Goal: Information Seeking & Learning: Learn about a topic

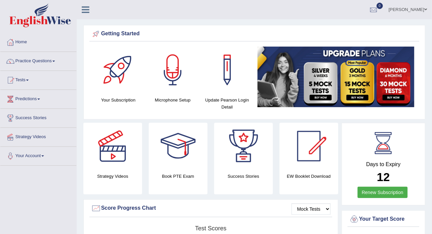
click at [55, 61] on span at bounding box center [53, 61] width 3 height 1
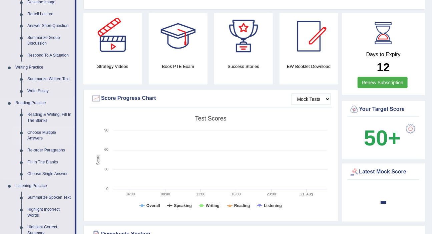
scroll to position [121, 0]
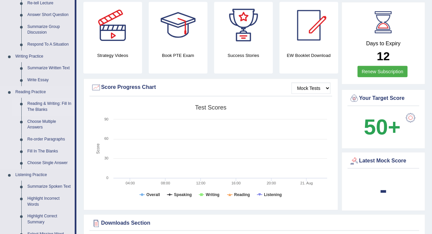
click at [57, 104] on link "Reading & Writing: Fill In The Blanks" at bounding box center [49, 107] width 50 height 18
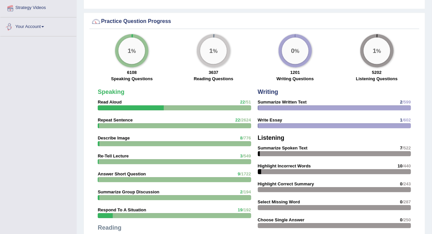
scroll to position [450, 0]
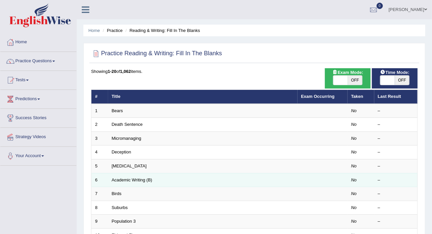
scroll to position [30, 0]
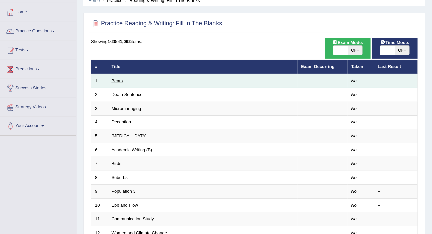
click at [119, 80] on link "Bears" at bounding box center [117, 80] width 11 height 5
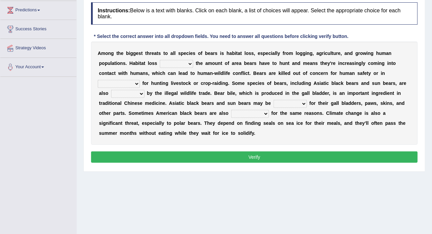
scroll to position [25, 0]
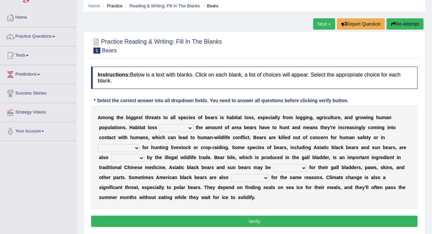
click at [189, 131] on select "increases reduces complies interacts" at bounding box center [176, 128] width 33 height 8
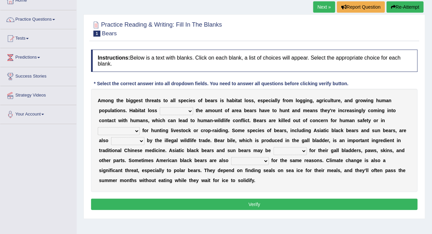
scroll to position [85, 0]
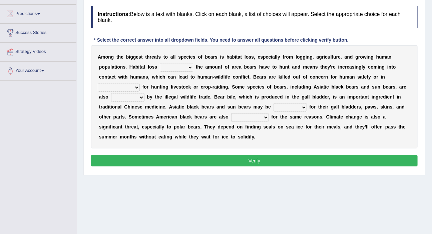
click at [191, 69] on select "increases reduces complies interacts" at bounding box center [176, 68] width 33 height 8
select select "increases"
click at [160, 64] on select "increases reduces complies interacts" at bounding box center [176, 68] width 33 height 8
click at [135, 88] on select "coalition retaliation appreciation disinformation" at bounding box center [119, 88] width 42 height 8
select select "coalition"
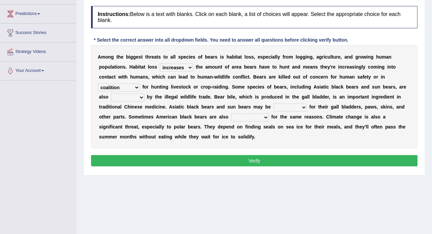
click at [98, 84] on select "coalition retaliation appreciation disinformation" at bounding box center [119, 88] width 42 height 8
click at [140, 96] on select "protected prohibited fattened threatened" at bounding box center [127, 98] width 33 height 8
click at [111, 94] on select "protected prohibited fattened threatened" at bounding box center [127, 98] width 33 height 8
click at [140, 97] on select "protected prohibited fattened threatened" at bounding box center [127, 98] width 33 height 8
select select "threatened"
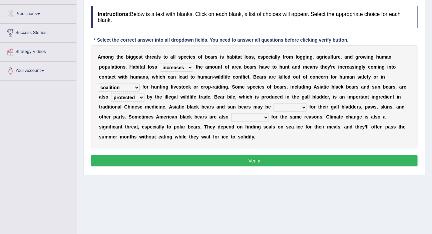
click at [111, 94] on select "protected prohibited fattened threatened" at bounding box center [127, 98] width 33 height 8
click at [301, 107] on select "poached squelched coached blenched" at bounding box center [289, 108] width 33 height 8
select select "coached"
click at [273, 104] on select "poached squelched coached blenched" at bounding box center [289, 108] width 33 height 8
click at [265, 117] on select "begot foreseen encountered targeted" at bounding box center [250, 118] width 38 height 8
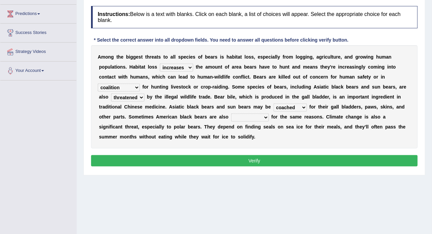
select select "targeted"
click at [231, 114] on select "begot foreseen encountered targeted" at bounding box center [250, 118] width 38 height 8
click at [257, 161] on button "Verify" at bounding box center [254, 160] width 326 height 11
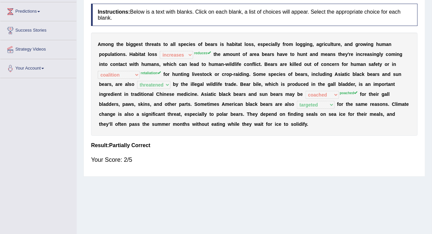
scroll to position [91, 0]
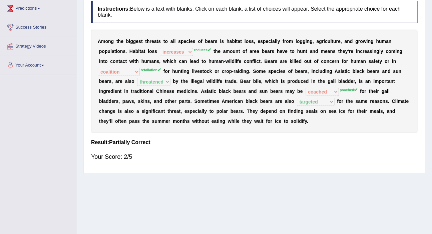
click at [263, 183] on div "Home Practice Reading & Writing: Fill In The Blanks Bears Next » Report Questio…" at bounding box center [254, 75] width 355 height 333
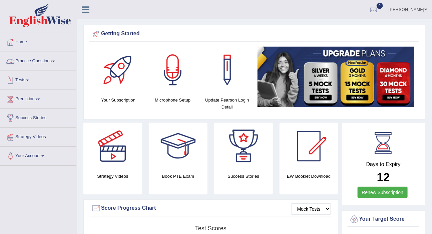
click at [55, 61] on span at bounding box center [53, 61] width 3 height 1
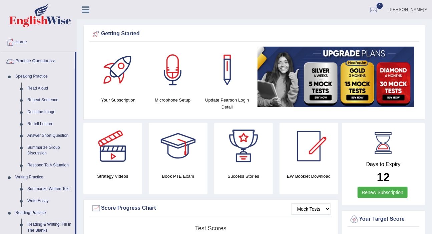
click at [55, 62] on span at bounding box center [53, 61] width 3 height 1
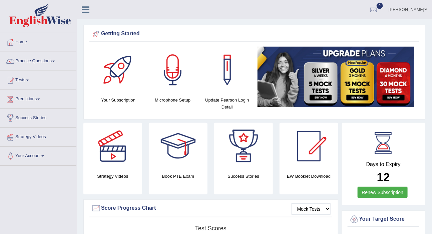
click at [55, 62] on span at bounding box center [53, 61] width 3 height 1
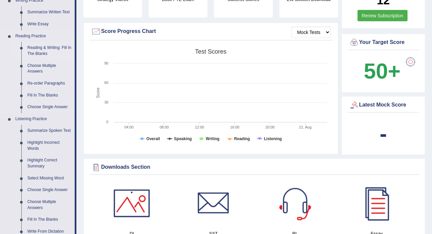
scroll to position [182, 0]
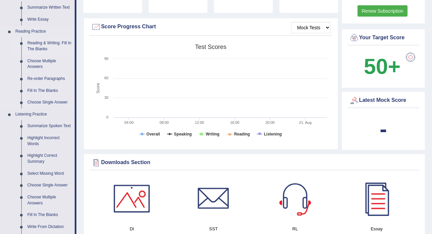
click at [52, 43] on link "Reading & Writing: Fill In The Blanks" at bounding box center [49, 46] width 50 height 18
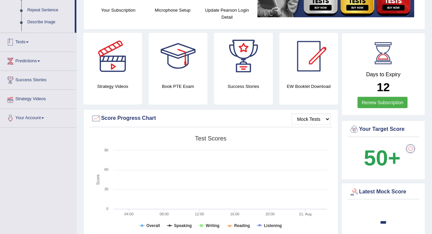
scroll to position [184, 0]
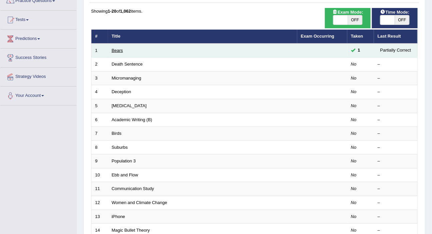
click at [119, 50] on link "Bears" at bounding box center [117, 50] width 11 height 5
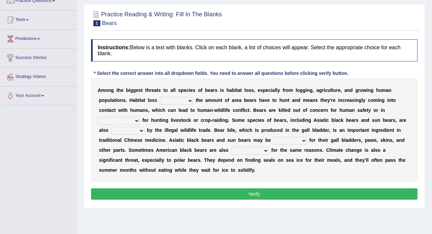
click at [189, 100] on select "increases reduces complies interacts" at bounding box center [176, 101] width 33 height 8
select select "reduces"
click at [160, 97] on select "increases reduces complies interacts" at bounding box center [176, 101] width 33 height 8
click at [133, 120] on select "coalition retaliation appreciation disinformation" at bounding box center [119, 121] width 42 height 8
select select "retaliation"
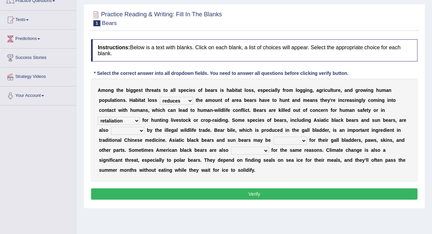
click at [98, 117] on select "coalition retaliation appreciation disinformation" at bounding box center [119, 121] width 42 height 8
click at [142, 130] on select "protected prohibited fattened threatened" at bounding box center [127, 131] width 33 height 8
select select "prohibited"
click at [111, 127] on select "protected prohibited fattened threatened" at bounding box center [127, 131] width 33 height 8
click at [302, 140] on select "poached squelched coached blenched" at bounding box center [289, 141] width 33 height 8
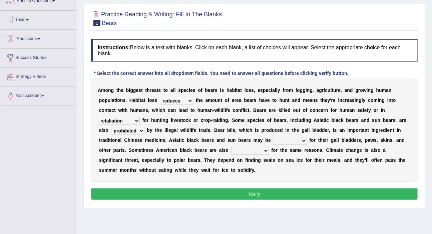
select select "coached"
click at [273, 137] on select "poached squelched coached blenched" at bounding box center [289, 141] width 33 height 8
click at [261, 153] on select "begot foreseen encountered targeted" at bounding box center [250, 151] width 38 height 8
select select "targeted"
click at [231, 147] on select "begot foreseen encountered targeted" at bounding box center [250, 151] width 38 height 8
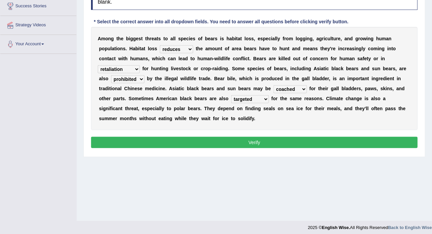
scroll to position [116, 0]
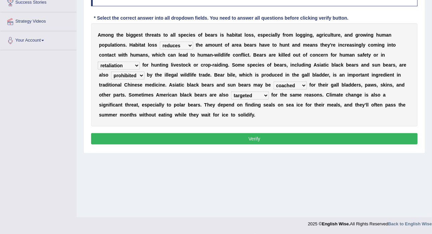
click at [253, 139] on button "Verify" at bounding box center [254, 138] width 326 height 11
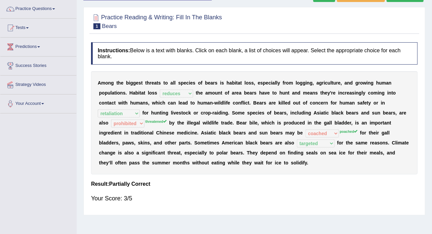
scroll to position [0, 0]
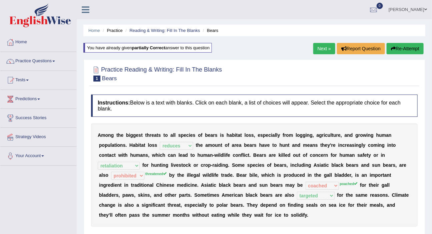
click at [323, 48] on link "Next »" at bounding box center [324, 48] width 22 height 11
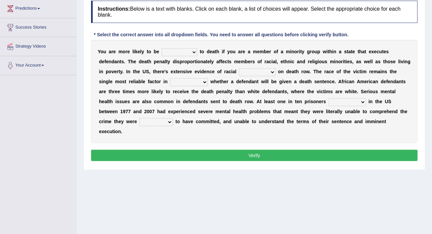
click at [193, 53] on select "penalized blamed complained sentenced" at bounding box center [179, 52] width 35 height 8
select select "sentenced"
click at [162, 48] on select "penalized blamed complained sentenced" at bounding box center [179, 52] width 35 height 8
click at [270, 73] on select "bias equality appearance background" at bounding box center [257, 72] width 36 height 8
select select "bias"
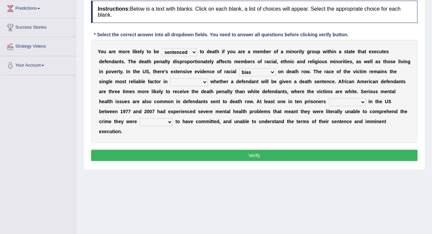
click at [239, 68] on select "bias equality appearance background" at bounding box center [257, 72] width 36 height 8
click at [203, 83] on select "determining adjoining undermining examining" at bounding box center [189, 82] width 38 height 8
select select "adjoining"
click at [170, 78] on select "determining adjoining undermining examining" at bounding box center [189, 82] width 38 height 8
click at [358, 101] on select "electrocuted persecuted executed captured" at bounding box center [346, 102] width 37 height 8
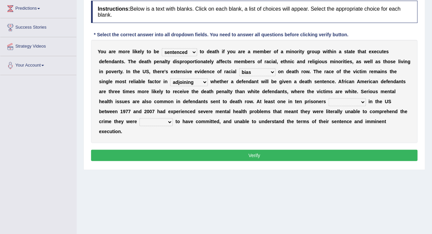
select select "executed"
click at [328, 98] on select "electrocuted persecuted executed captured" at bounding box center [346, 102] width 37 height 8
click at [171, 122] on select "alleged acclaimed persuaded claimed" at bounding box center [155, 122] width 33 height 8
select select "alleged"
click at [139, 118] on select "alleged acclaimed persuaded claimed" at bounding box center [155, 122] width 33 height 8
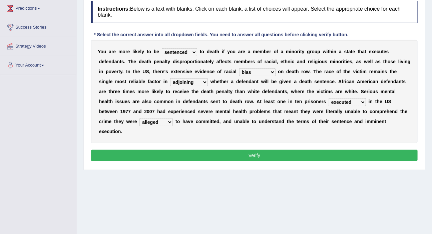
click at [253, 156] on button "Verify" at bounding box center [254, 155] width 326 height 11
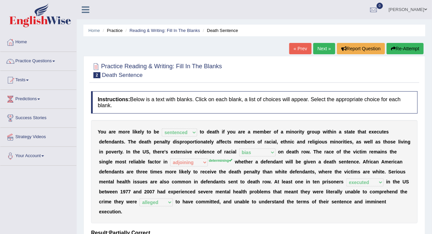
click at [319, 51] on link "Next »" at bounding box center [324, 48] width 22 height 11
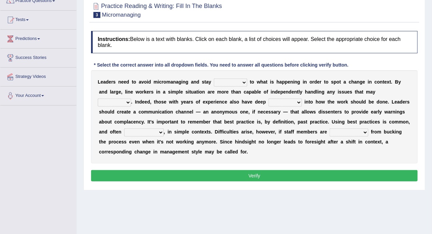
scroll to position [60, 0]
click at [243, 81] on select "complied connected precise concise" at bounding box center [230, 83] width 33 height 8
select select "connected"
click at [214, 79] on select "complied connected precise concise" at bounding box center [230, 83] width 33 height 8
click at [127, 100] on select "apprise rise encounter arise" at bounding box center [114, 103] width 33 height 8
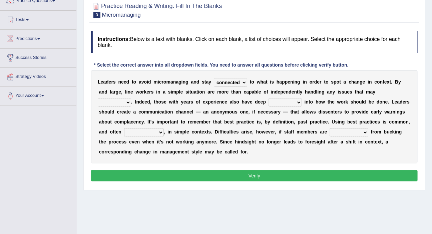
select select "arise"
click at [98, 99] on select "apprise rise encounter arise" at bounding box center [114, 103] width 33 height 8
click at [300, 100] on select "incursion insight indignity indication" at bounding box center [284, 103] width 33 height 8
select select "insight"
click at [268, 99] on select "incursion insight indignity indication" at bounding box center [284, 103] width 33 height 8
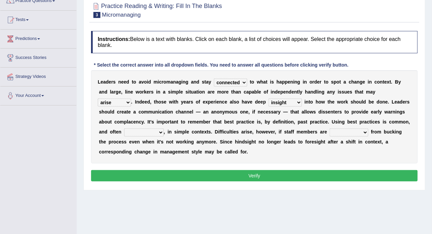
click at [161, 133] on select "inappropriate apprehensive appropriate forbidden" at bounding box center [144, 133] width 40 height 8
select select "apprehensive"
click at [124, 129] on select "inappropriate apprehensive appropriate forbidden" at bounding box center [144, 133] width 40 height 8
click at [253, 175] on button "Verify" at bounding box center [254, 175] width 326 height 11
click at [363, 134] on select "disarranged disinclined discouraged disintegrated" at bounding box center [348, 133] width 39 height 8
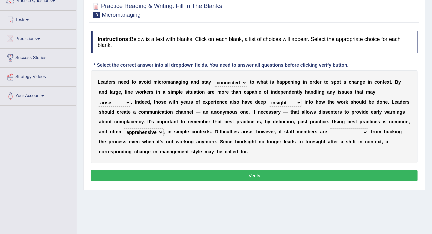
select select "disinclined"
click at [329, 129] on select "disarranged disinclined discouraged disintegrated" at bounding box center [348, 133] width 39 height 8
click at [253, 176] on button "Verify" at bounding box center [254, 175] width 326 height 11
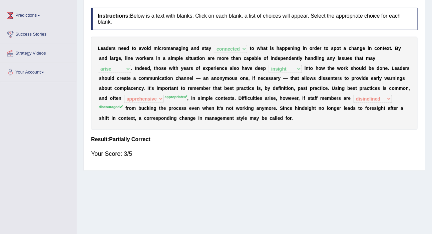
scroll to position [0, 0]
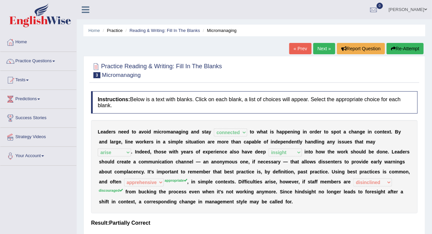
click at [320, 50] on link "Next »" at bounding box center [324, 48] width 22 height 11
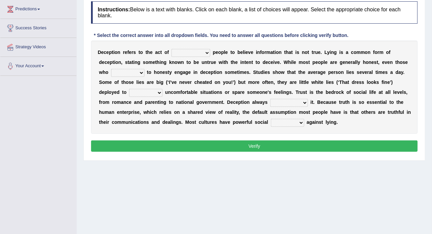
scroll to position [91, 0]
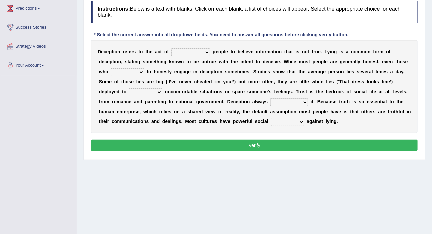
click at [199, 53] on select "discouraging forbidding detecting encouraging" at bounding box center [190, 52] width 39 height 8
select select "detecting"
click at [171, 48] on select "discouraging forbidding detecting encouraging" at bounding box center [190, 52] width 39 height 8
click at [141, 73] on select "describe prescribe inscribe subscribe" at bounding box center [127, 72] width 33 height 8
select select "inscribe"
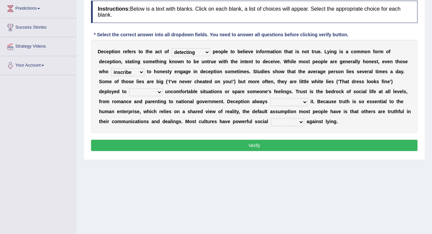
click at [111, 68] on select "describe prescribe inscribe subscribe" at bounding box center [127, 72] width 33 height 8
click at [158, 92] on select "contest illuminate disguise avoid" at bounding box center [145, 92] width 33 height 8
click at [129, 88] on select "contest illuminate disguise avoid" at bounding box center [145, 92] width 33 height 8
click at [158, 92] on select "contest illuminate disguise avoid" at bounding box center [145, 92] width 33 height 8
click at [129, 88] on select "contest illuminate disguise avoid" at bounding box center [145, 92] width 33 height 8
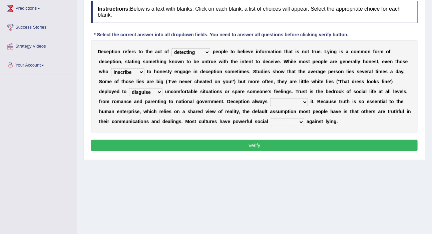
click at [159, 92] on select "contest illuminate disguise avoid" at bounding box center [145, 92] width 33 height 8
select select "contest"
click at [129, 88] on select "contest illuminate disguise avoid" at bounding box center [145, 92] width 33 height 8
click at [301, 102] on select "undermines underscores undertakes underwrites" at bounding box center [289, 102] width 38 height 8
select select "undermines"
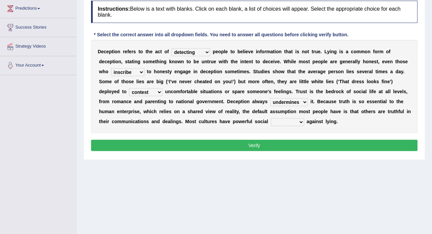
click at [270, 98] on select "undermines underscores undertakes underwrites" at bounding box center [289, 102] width 38 height 8
click at [289, 123] on select "ejections sanctions fractions inductions" at bounding box center [287, 122] width 33 height 8
select select "sanctions"
click at [271, 118] on select "ejections sanctions fractions inductions" at bounding box center [287, 122] width 33 height 8
click at [251, 144] on button "Verify" at bounding box center [254, 145] width 326 height 11
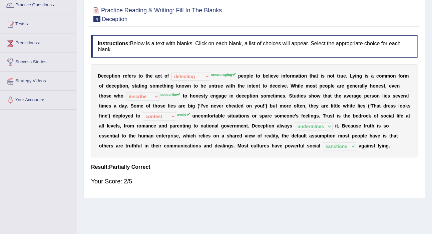
scroll to position [0, 0]
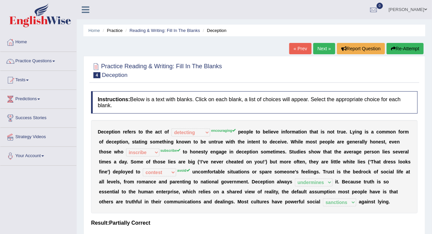
click at [397, 51] on button "Re-Attempt" at bounding box center [404, 48] width 37 height 11
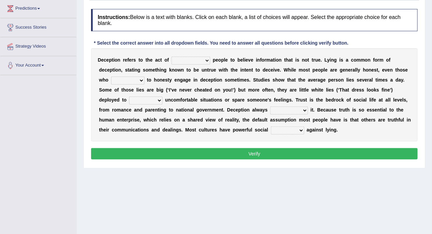
click at [207, 61] on select "discouraging forbidding detecting encouraging" at bounding box center [190, 61] width 39 height 8
select select "encouraging"
click at [171, 57] on select "discouraging forbidding detecting encouraging" at bounding box center [190, 61] width 39 height 8
click at [140, 82] on select "describe prescribe inscribe subscribe" at bounding box center [127, 81] width 33 height 8
select select "subscribe"
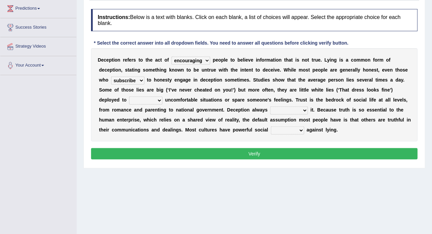
click at [111, 77] on select "describe prescribe inscribe subscribe" at bounding box center [127, 81] width 33 height 8
click at [158, 99] on select "contest illuminate disguise avoid" at bounding box center [145, 101] width 33 height 8
select select "avoid"
click at [129, 97] on select "contest illuminate disguise avoid" at bounding box center [145, 101] width 33 height 8
click at [304, 112] on select "undermines underscores undertakes underwrites" at bounding box center [289, 111] width 38 height 8
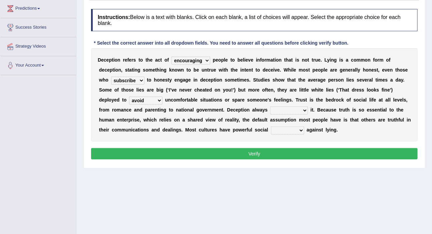
select select "undermines"
click at [270, 107] on select "undermines underscores undertakes underwrites" at bounding box center [289, 111] width 38 height 8
click at [293, 134] on div "D e c e p t i o n r e f e r s t o t h e a c t o f discouraging forbidding detec…" at bounding box center [254, 94] width 326 height 93
click at [294, 132] on select "ejections sanctions fractions inductions" at bounding box center [287, 131] width 33 height 8
select select "sanctions"
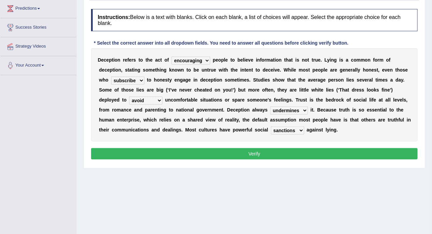
click at [271, 127] on select "ejections sanctions fractions inductions" at bounding box center [287, 131] width 33 height 8
click at [252, 155] on button "Verify" at bounding box center [254, 153] width 326 height 11
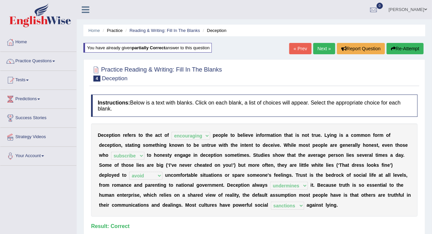
click at [321, 52] on link "Next »" at bounding box center [324, 48] width 22 height 11
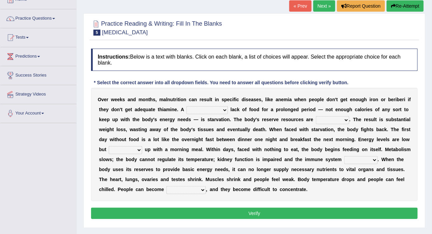
scroll to position [60, 0]
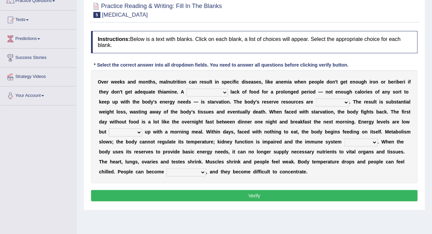
click at [225, 93] on select "severe distinguishing proper distinctive" at bounding box center [206, 93] width 41 height 8
select select "proper"
click at [186, 89] on select "severe distinguishing proper distinctive" at bounding box center [206, 93] width 41 height 8
click at [345, 101] on select "obsoleted depleted pelleted deleted" at bounding box center [332, 103] width 33 height 8
select select "pelleted"
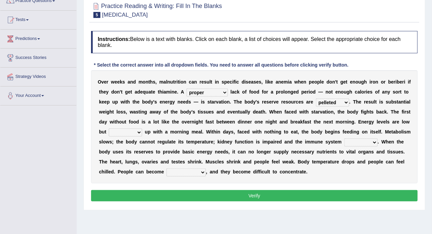
click at [316, 99] on select "obsoleted depleted pelleted deleted" at bounding box center [332, 103] width 33 height 8
click at [137, 132] on select "feed come chill pick" at bounding box center [125, 133] width 33 height 8
select select "come"
click at [109, 129] on select "feed come chill pick" at bounding box center [125, 133] width 33 height 8
click at [371, 142] on select "deepens deafens weakens surpasses" at bounding box center [360, 143] width 33 height 8
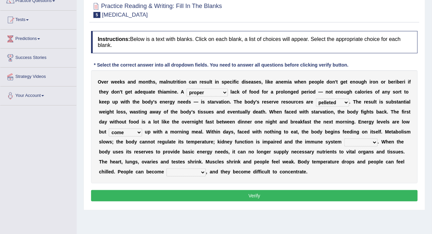
select select "weakens"
click at [344, 139] on select "deepens deafens weakens surpasses" at bounding box center [360, 143] width 33 height 8
click at [199, 174] on select "irritable commutable indisputable transportable" at bounding box center [185, 173] width 39 height 8
select select "irritable"
click at [166, 169] on select "irritable commutable indisputable transportable" at bounding box center [185, 173] width 39 height 8
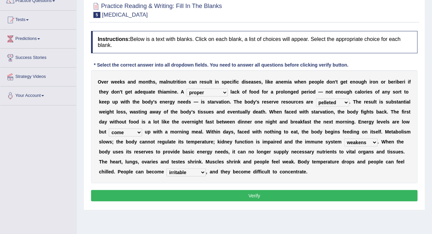
click at [255, 197] on button "Verify" at bounding box center [254, 195] width 326 height 11
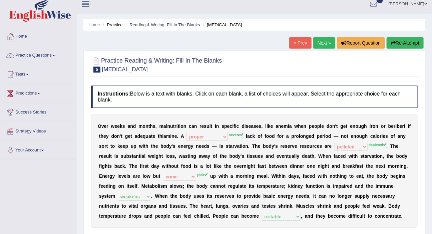
scroll to position [0, 0]
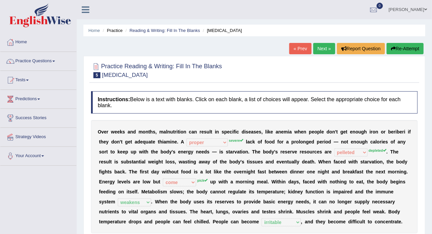
click at [326, 50] on link "Next »" at bounding box center [324, 48] width 22 height 11
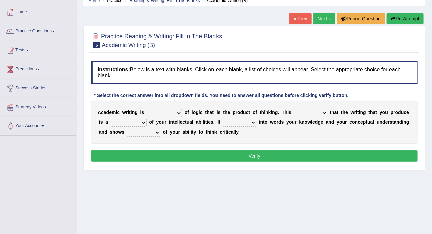
scroll to position [30, 0]
click at [179, 112] on select "expectation entitlement expression exchange" at bounding box center [164, 113] width 35 height 8
select select "expression"
click at [147, 109] on select "expectation entitlement expression exchange" at bounding box center [164, 113] width 35 height 8
click at [323, 113] on select "means questions stipulates answers" at bounding box center [310, 113] width 33 height 8
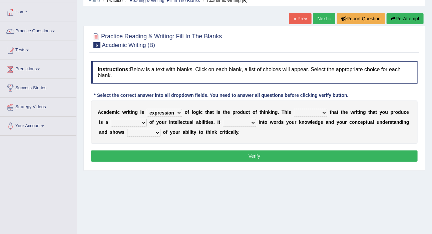
select select "means"
click at [294, 109] on select "means questions stipulates answers" at bounding box center [310, 113] width 33 height 8
click at [144, 122] on select "redundancy mission credit reflection" at bounding box center [129, 123] width 36 height 8
select select "reflection"
click at [111, 119] on select "redundancy mission credit reflection" at bounding box center [129, 123] width 36 height 8
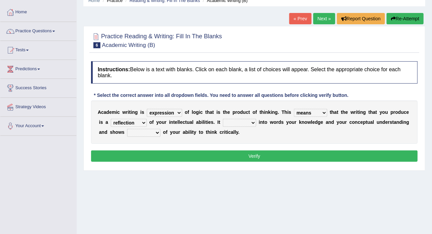
click at [253, 123] on select "enriches shows allows puts" at bounding box center [239, 123] width 33 height 8
select select "shows"
click at [223, 119] on select "enriches shows allows puts" at bounding box center [239, 123] width 33 height 8
click at [154, 132] on select "hassle excuse capacity evidence" at bounding box center [143, 133] width 33 height 8
select select "evidence"
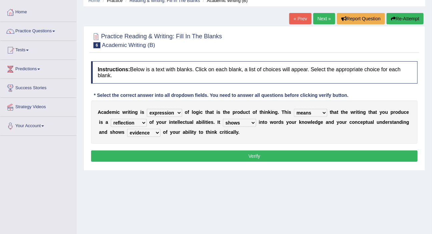
click at [127, 129] on select "hassle excuse capacity evidence" at bounding box center [143, 133] width 33 height 8
click at [255, 157] on button "Verify" at bounding box center [254, 156] width 326 height 11
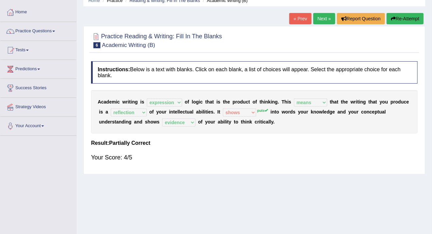
click at [320, 20] on link "Next »" at bounding box center [324, 18] width 22 height 11
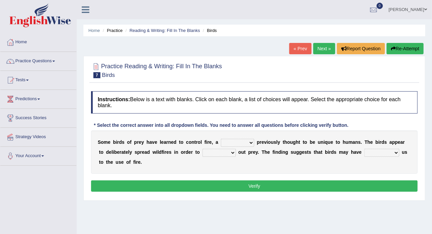
scroll to position [30, 0]
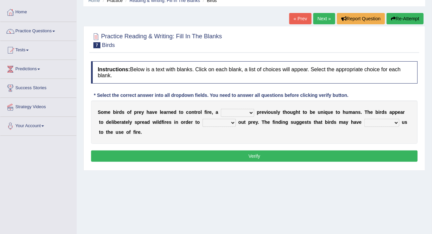
click at [252, 112] on select "question profile tale skill" at bounding box center [237, 113] width 33 height 8
select select "skill"
click at [221, 109] on select "question profile tale skill" at bounding box center [237, 113] width 33 height 8
click at [232, 122] on select "prevent limit span flush" at bounding box center [218, 123] width 33 height 8
select select "flush"
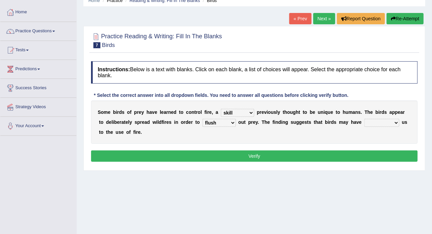
click at [202, 119] on select "prevent limit span flush" at bounding box center [218, 123] width 33 height 8
click at [393, 122] on select "prophesied beaten transmitted forced" at bounding box center [381, 123] width 35 height 8
select select "forced"
click at [364, 119] on select "prophesied beaten transmitted forced" at bounding box center [381, 123] width 35 height 8
click at [253, 157] on button "Verify" at bounding box center [254, 156] width 326 height 11
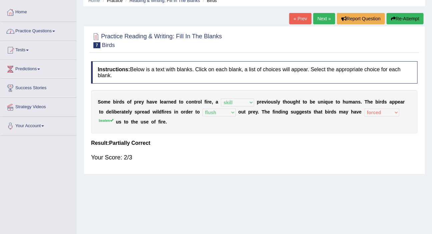
click at [55, 31] on span at bounding box center [53, 31] width 3 height 1
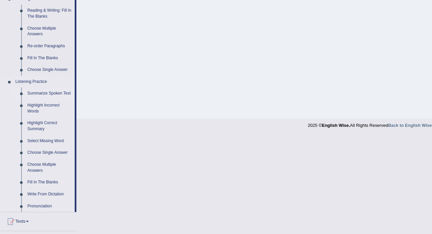
scroll to position [212, 0]
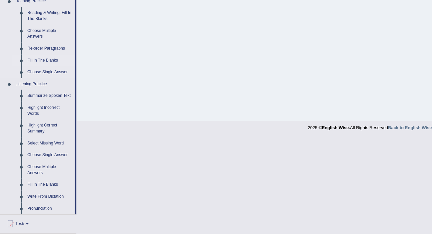
click at [51, 59] on link "Fill In The Blanks" at bounding box center [49, 61] width 50 height 12
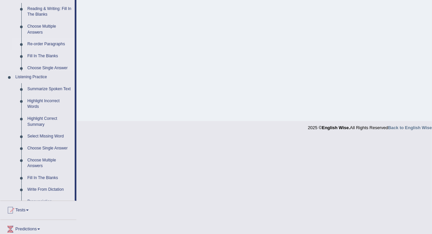
scroll to position [116, 0]
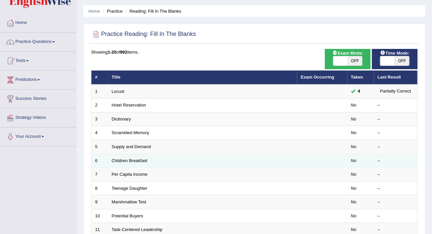
scroll to position [30, 0]
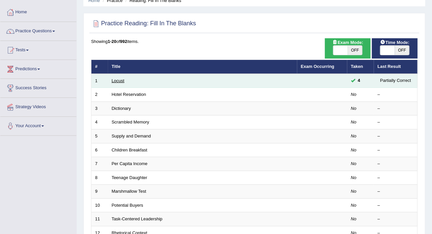
click at [124, 80] on link "Locust" at bounding box center [118, 80] width 13 height 5
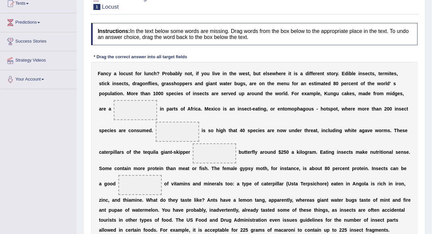
scroll to position [91, 0]
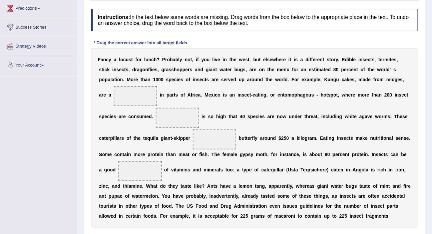
click at [154, 93] on span at bounding box center [135, 96] width 43 height 20
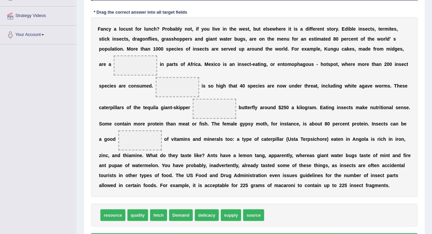
scroll to position [162, 0]
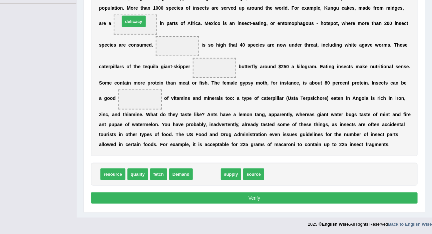
drag, startPoint x: 210, startPoint y: 176, endPoint x: 136, endPoint y: 23, distance: 169.1
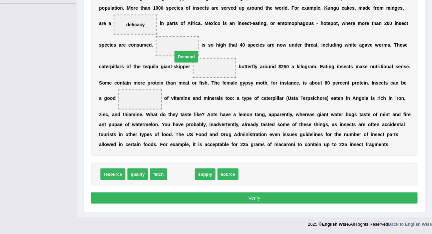
drag, startPoint x: 176, startPoint y: 174, endPoint x: 181, endPoint y: 54, distance: 120.1
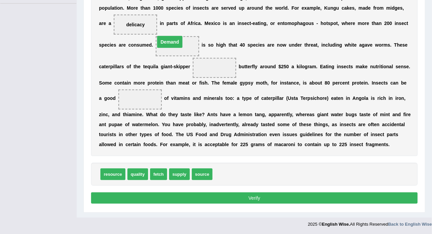
drag, startPoint x: 206, startPoint y: 69, endPoint x: 161, endPoint y: 46, distance: 50.5
drag, startPoint x: 181, startPoint y: 174, endPoint x: 221, endPoint y: 70, distance: 111.7
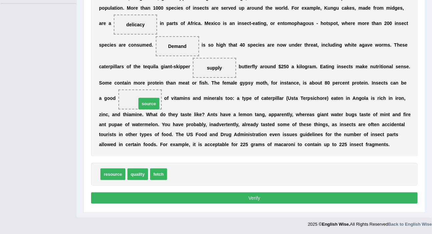
drag, startPoint x: 180, startPoint y: 173, endPoint x: 149, endPoint y: 100, distance: 79.4
drag, startPoint x: 193, startPoint y: 46, endPoint x: 191, endPoint y: 70, distance: 23.8
click at [197, 76] on div "F a n c y a l o c u s t f o r l u n c h ? P r o b a b l y n o t , i f y o u l i…" at bounding box center [254, 66] width 326 height 180
drag, startPoint x: 173, startPoint y: 47, endPoint x: 173, endPoint y: 170, distance: 123.7
drag, startPoint x: 183, startPoint y: 176, endPoint x: 180, endPoint y: 53, distance: 123.4
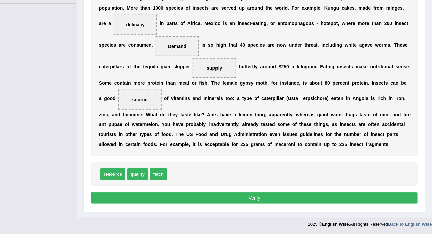
click at [253, 198] on button "Verify" at bounding box center [254, 198] width 326 height 11
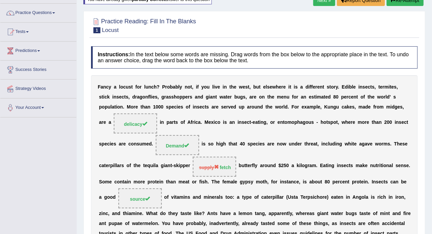
scroll to position [0, 0]
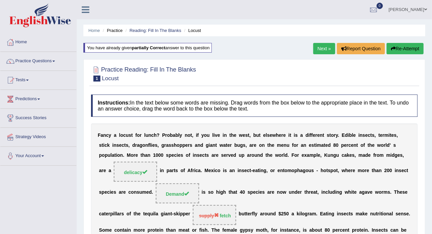
click at [321, 49] on link "Next »" at bounding box center [324, 48] width 22 height 11
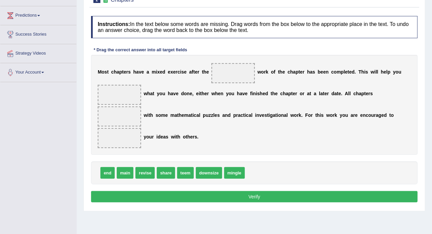
scroll to position [116, 0]
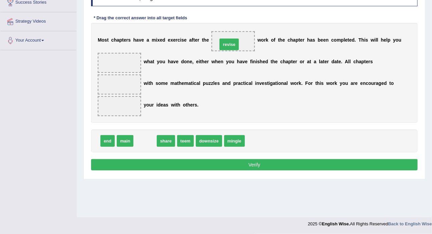
drag, startPoint x: 148, startPoint y: 143, endPoint x: 232, endPoint y: 46, distance: 128.1
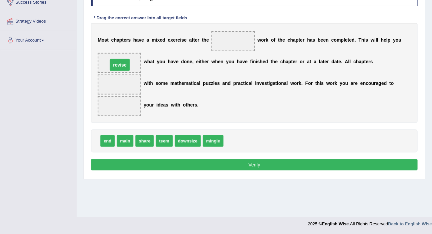
drag, startPoint x: 229, startPoint y: 42, endPoint x: 114, endPoint y: 64, distance: 117.0
drag, startPoint x: 124, startPoint y: 141, endPoint x: 225, endPoint y: 46, distance: 137.7
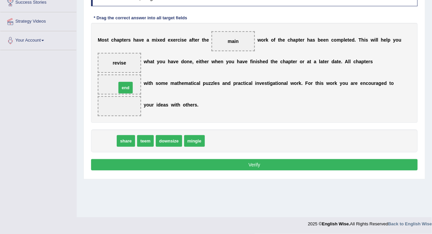
drag, startPoint x: 107, startPoint y: 144, endPoint x: 126, endPoint y: 88, distance: 58.8
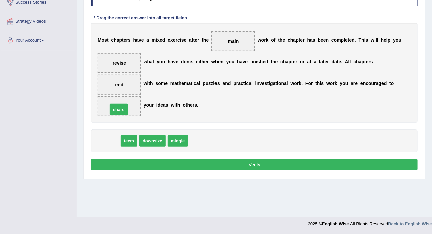
drag, startPoint x: 111, startPoint y: 144, endPoint x: 121, endPoint y: 110, distance: 36.3
click at [250, 163] on button "Verify" at bounding box center [254, 164] width 326 height 11
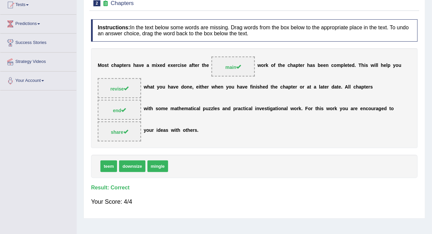
scroll to position [30, 0]
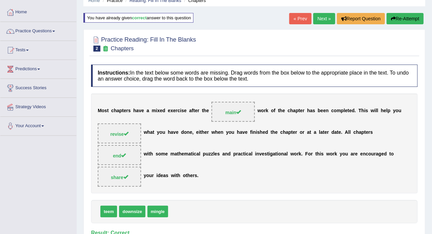
click at [319, 20] on link "Next »" at bounding box center [324, 18] width 22 height 11
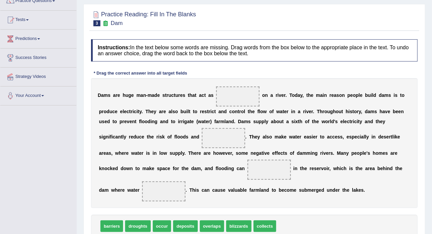
scroll to position [91, 0]
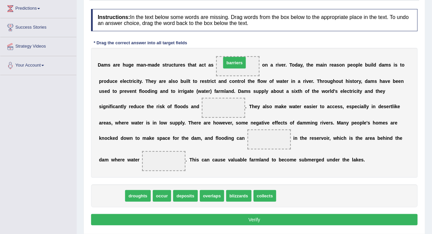
drag, startPoint x: 119, startPoint y: 193, endPoint x: 241, endPoint y: 62, distance: 179.7
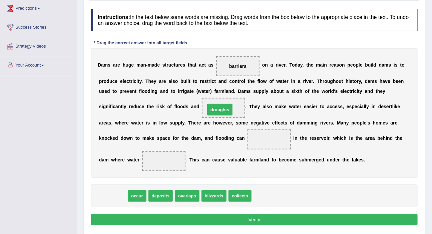
drag, startPoint x: 107, startPoint y: 196, endPoint x: 213, endPoint y: 109, distance: 137.2
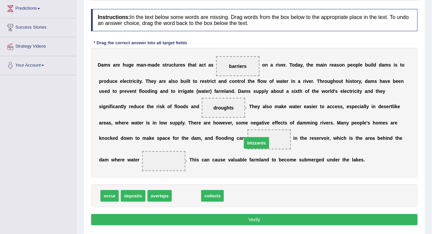
drag, startPoint x: 182, startPoint y: 193, endPoint x: 254, endPoint y: 139, distance: 89.5
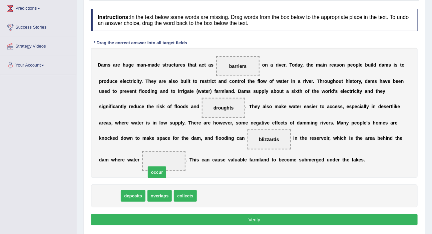
drag, startPoint x: 112, startPoint y: 195, endPoint x: 160, endPoint y: 170, distance: 53.8
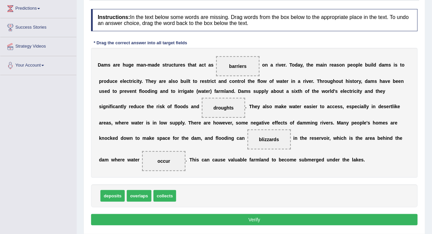
click at [281, 144] on span "blizzards" at bounding box center [268, 140] width 43 height 20
click at [253, 221] on button "Verify" at bounding box center [254, 219] width 326 height 11
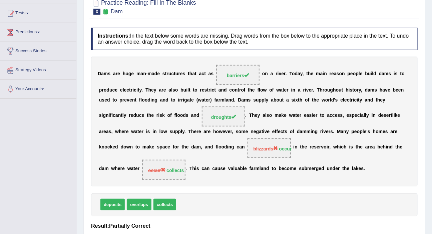
scroll to position [30, 0]
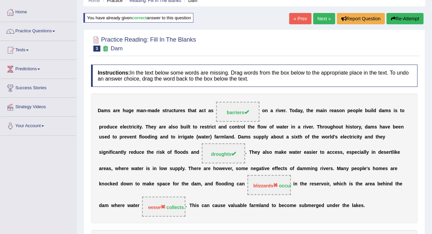
click at [399, 19] on button "Re-Attempt" at bounding box center [404, 18] width 37 height 11
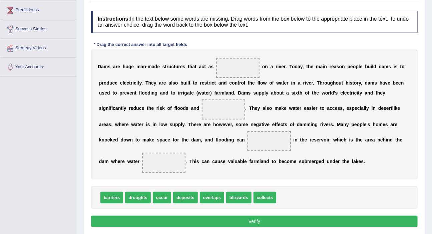
scroll to position [91, 0]
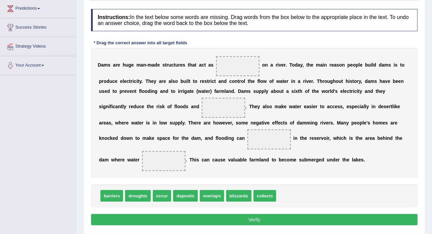
click at [248, 67] on span at bounding box center [237, 66] width 43 height 20
drag, startPoint x: 114, startPoint y: 197, endPoint x: 236, endPoint y: 71, distance: 175.4
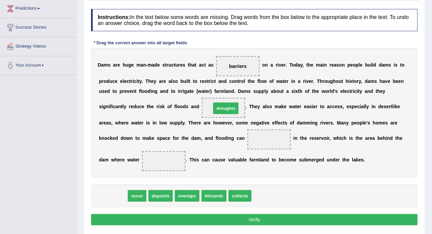
drag, startPoint x: 118, startPoint y: 198, endPoint x: 231, endPoint y: 110, distance: 142.8
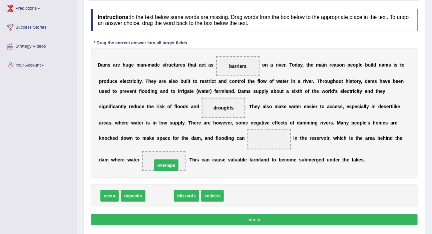
drag, startPoint x: 164, startPoint y: 196, endPoint x: 172, endPoint y: 160, distance: 37.5
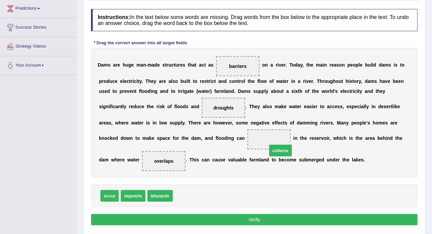
drag, startPoint x: 187, startPoint y: 196, endPoint x: 275, endPoint y: 146, distance: 101.8
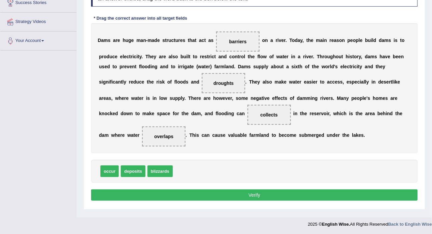
scroll to position [116, 0]
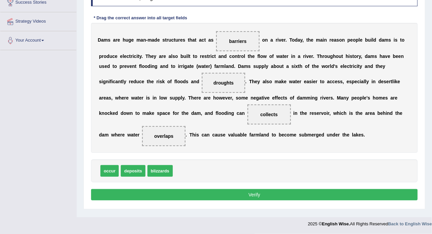
click at [257, 191] on button "Verify" at bounding box center [254, 194] width 326 height 11
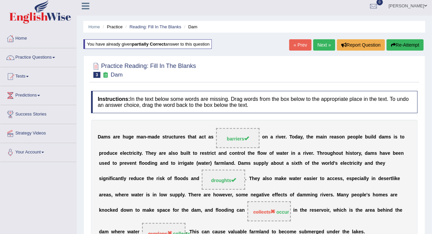
scroll to position [0, 0]
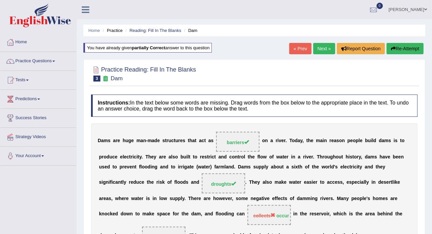
click at [397, 50] on button "Re-Attempt" at bounding box center [404, 48] width 37 height 11
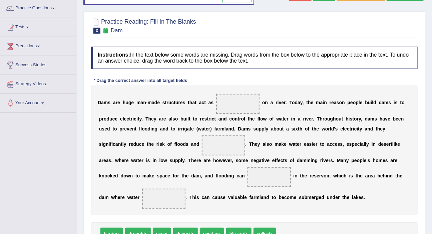
scroll to position [60, 0]
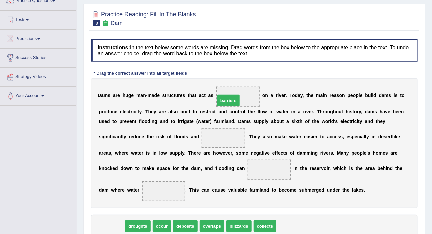
drag, startPoint x: 114, startPoint y: 224, endPoint x: 231, endPoint y: 99, distance: 171.5
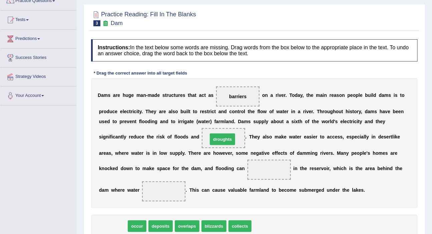
drag, startPoint x: 116, startPoint y: 226, endPoint x: 226, endPoint y: 137, distance: 141.8
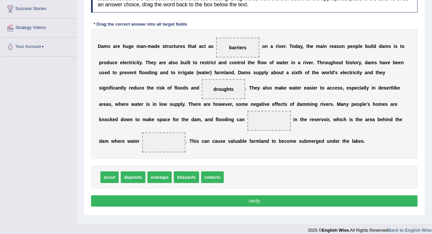
scroll to position [116, 0]
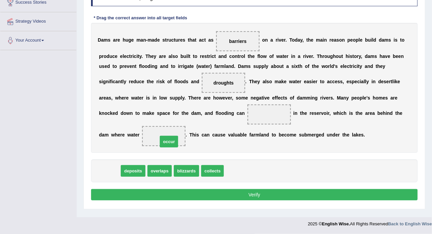
drag, startPoint x: 110, startPoint y: 170, endPoint x: 169, endPoint y: 141, distance: 66.0
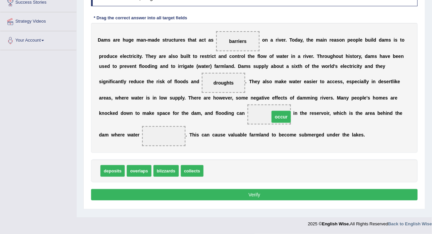
drag, startPoint x: 166, startPoint y: 138, endPoint x: 282, endPoint y: 117, distance: 117.8
drag, startPoint x: 189, startPoint y: 171, endPoint x: 174, endPoint y: 141, distance: 34.1
click at [253, 195] on button "Verify" at bounding box center [254, 194] width 326 height 11
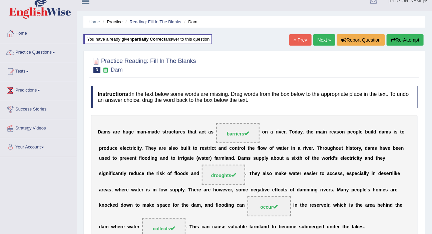
scroll to position [0, 0]
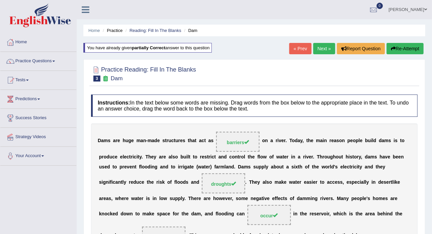
click at [321, 50] on link "Next »" at bounding box center [324, 48] width 22 height 11
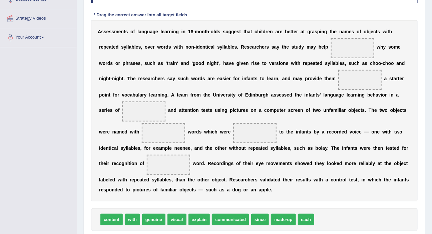
scroll to position [121, 0]
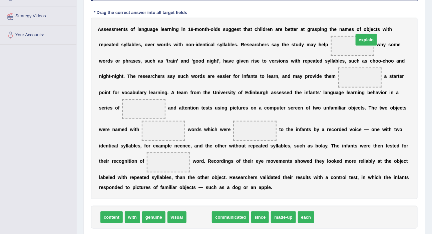
drag, startPoint x: 201, startPoint y: 217, endPoint x: 364, endPoint y: 46, distance: 235.8
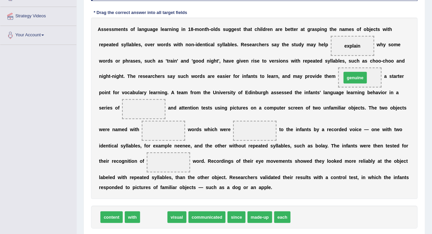
drag, startPoint x: 155, startPoint y: 217, endPoint x: 356, endPoint y: 77, distance: 245.1
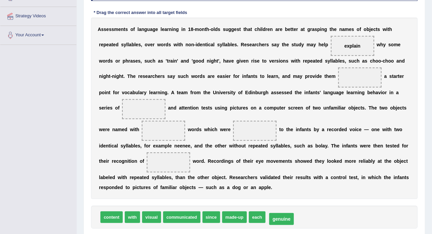
drag, startPoint x: 356, startPoint y: 76, endPoint x: 279, endPoint y: 220, distance: 163.2
drag, startPoint x: 126, startPoint y: 216, endPoint x: 363, endPoint y: 80, distance: 273.3
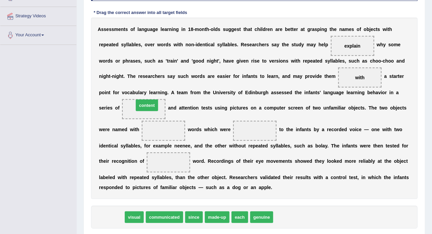
drag, startPoint x: 110, startPoint y: 219, endPoint x: 145, endPoint y: 107, distance: 117.8
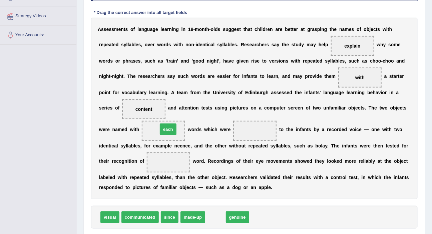
drag, startPoint x: 215, startPoint y: 217, endPoint x: 168, endPoint y: 129, distance: 99.6
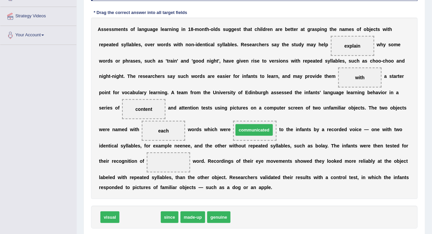
drag, startPoint x: 146, startPoint y: 217, endPoint x: 260, endPoint y: 129, distance: 143.6
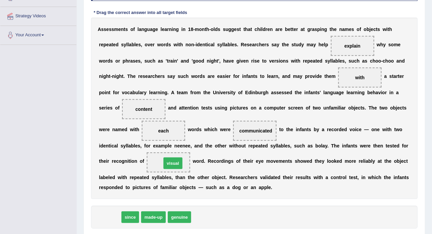
drag, startPoint x: 107, startPoint y: 218, endPoint x: 170, endPoint y: 168, distance: 81.1
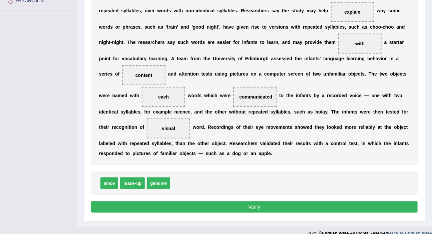
scroll to position [164, 0]
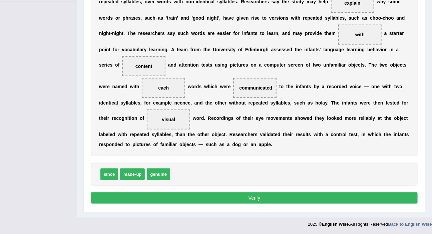
click at [258, 199] on button "Verify" at bounding box center [254, 198] width 326 height 11
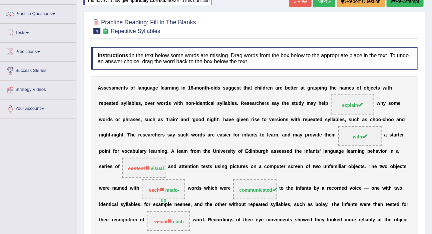
scroll to position [0, 0]
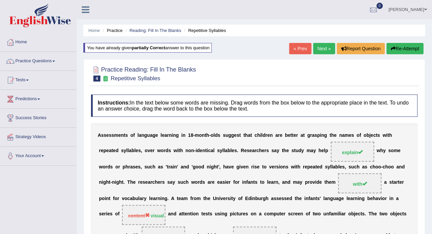
click at [319, 50] on link "Next »" at bounding box center [324, 48] width 22 height 11
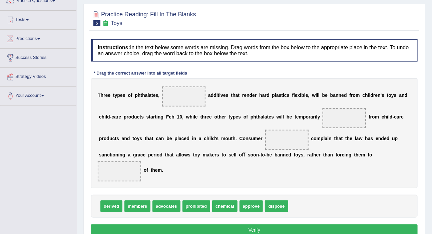
scroll to position [60, 0]
drag, startPoint x: 222, startPoint y: 203, endPoint x: 187, endPoint y: 95, distance: 113.4
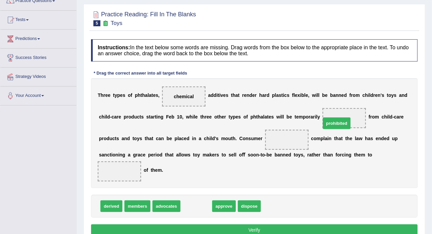
drag, startPoint x: 195, startPoint y: 205, endPoint x: 338, endPoint y: 120, distance: 166.7
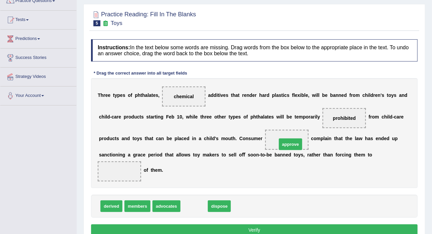
drag, startPoint x: 195, startPoint y: 206, endPoint x: 295, endPoint y: 137, distance: 121.7
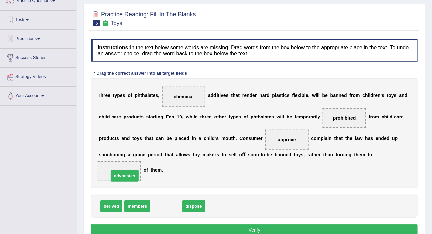
drag, startPoint x: 168, startPoint y: 207, endPoint x: 124, endPoint y: 173, distance: 55.6
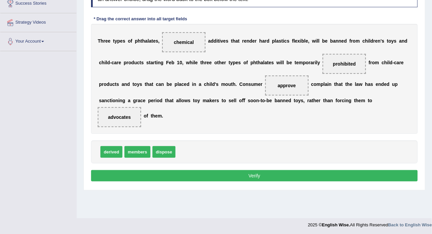
scroll to position [116, 0]
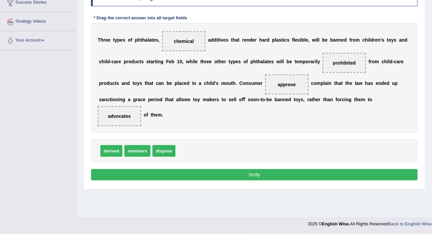
click at [257, 175] on button "Verify" at bounding box center [254, 174] width 326 height 11
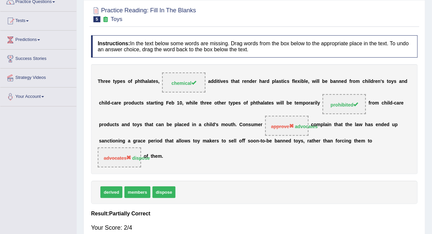
scroll to position [25, 0]
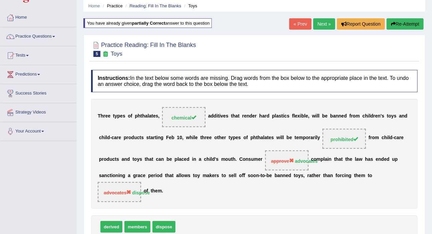
click at [394, 26] on button "Re-Attempt" at bounding box center [404, 23] width 37 height 11
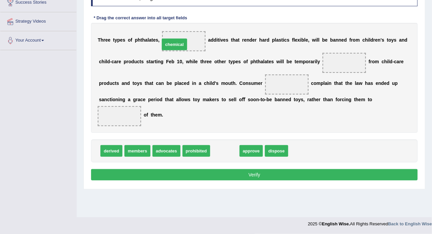
drag, startPoint x: 221, startPoint y: 151, endPoint x: 174, endPoint y: 40, distance: 120.1
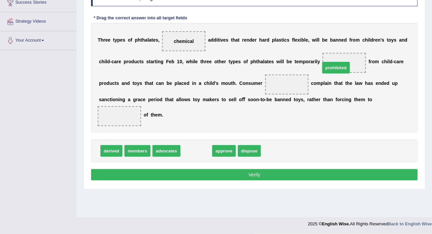
drag, startPoint x: 198, startPoint y: 151, endPoint x: 338, endPoint y: 67, distance: 162.9
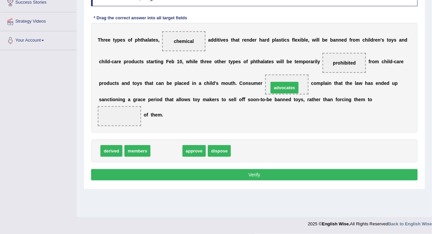
drag, startPoint x: 171, startPoint y: 151, endPoint x: 289, endPoint y: 87, distance: 133.9
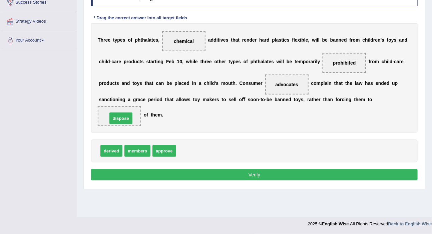
drag, startPoint x: 188, startPoint y: 155, endPoint x: 119, endPoint y: 124, distance: 75.5
click at [255, 176] on button "Verify" at bounding box center [254, 174] width 326 height 11
